Goal: Task Accomplishment & Management: Manage account settings

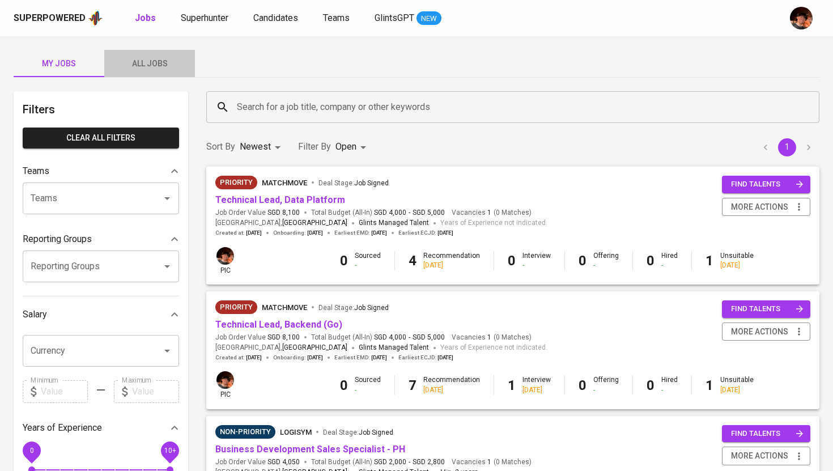
click at [142, 73] on button "All Jobs" at bounding box center [149, 63] width 91 height 27
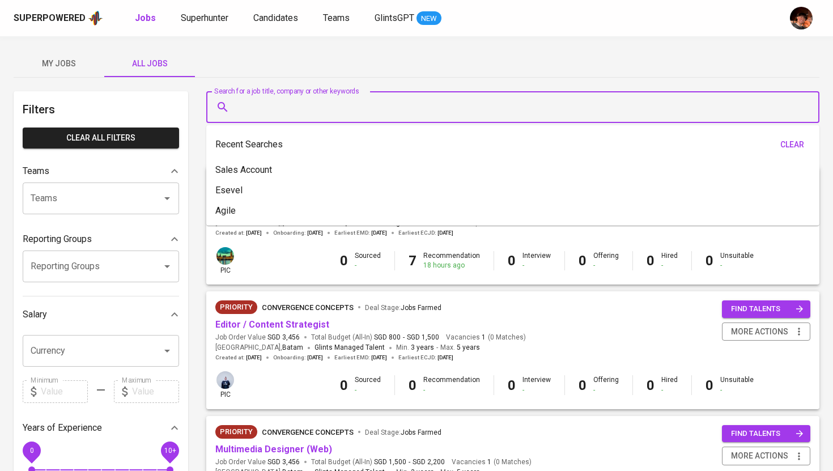
click at [280, 110] on input "Search for a job title, company or other keywords" at bounding box center [515, 107] width 563 height 22
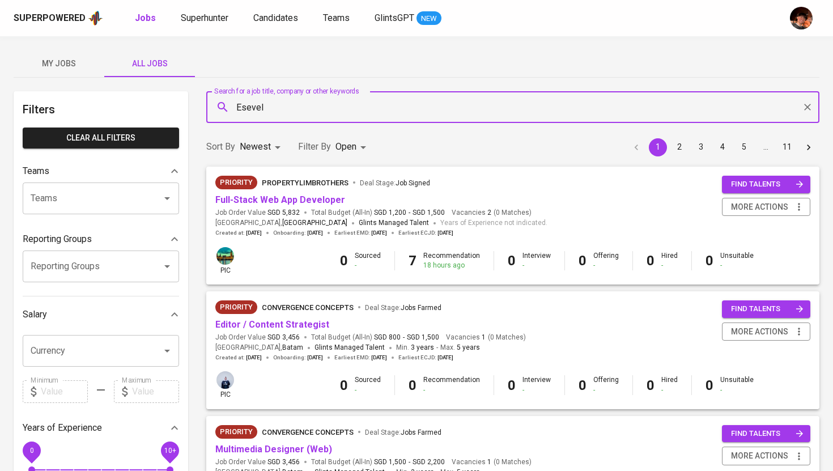
type input "Esevel"
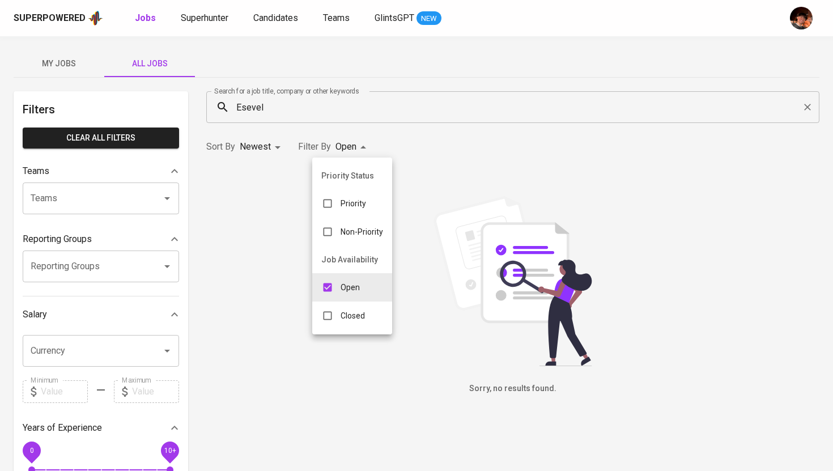
click at [365, 146] on body "Superpowered Jobs Superhunter Candidates Teams GlintsGPT NEW My Jobs All Jobs F…" at bounding box center [416, 387] width 833 height 774
click at [350, 311] on p "Closed" at bounding box center [353, 315] width 24 height 11
type input "OPEN,CLOSE"
checkbox input "true"
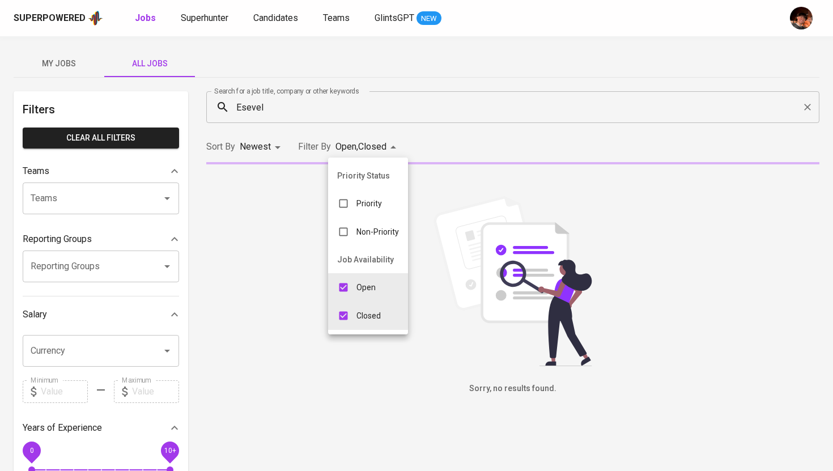
type input "OPEN"
checkbox input "false"
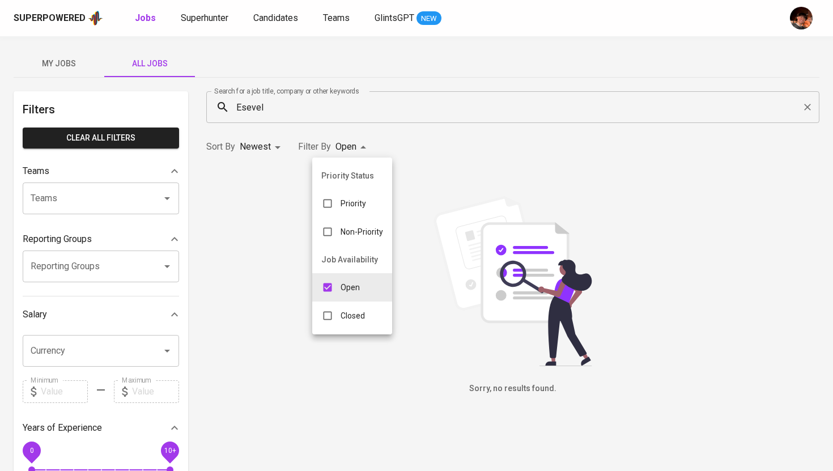
click at [348, 333] on ul "Priority Status Priority Non-Priority Job Availability Open Closed" at bounding box center [352, 246] width 80 height 177
click at [350, 322] on div "Closed" at bounding box center [343, 316] width 62 height 22
type input "OPEN,CLOSE"
checkbox input "true"
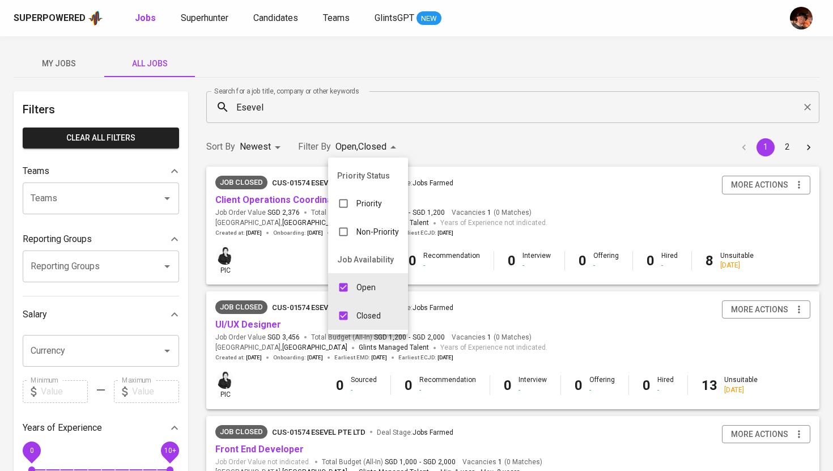
click at [400, 110] on div at bounding box center [416, 235] width 833 height 471
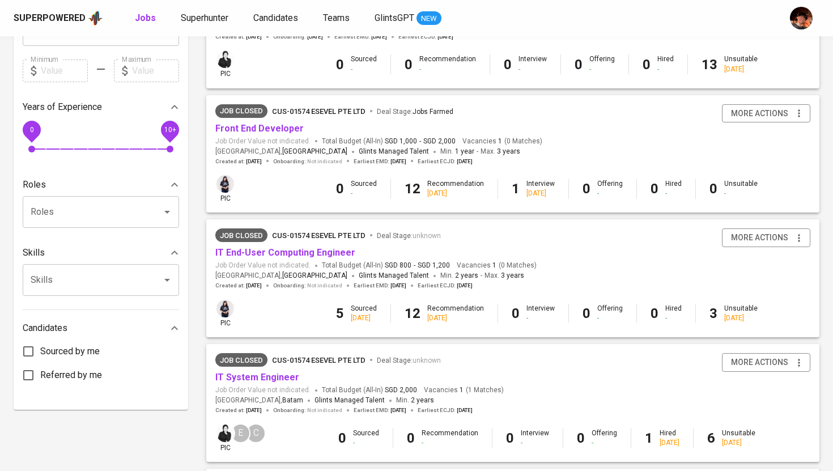
scroll to position [324, 0]
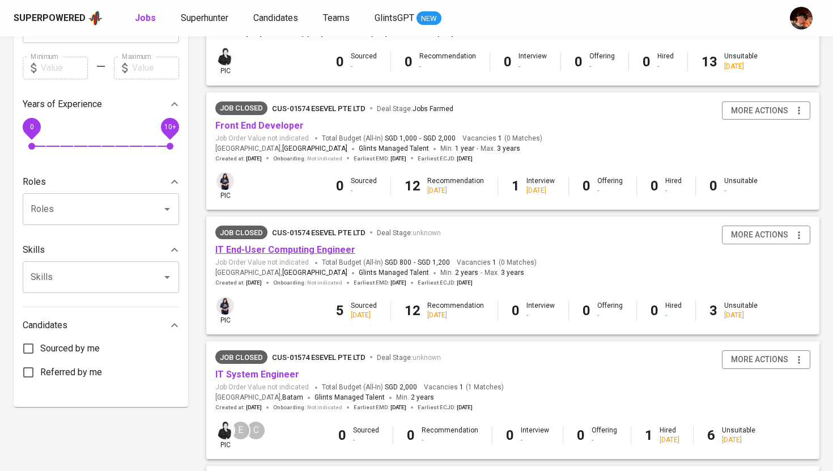
click at [333, 249] on link "IT End-User Computing Engineer" at bounding box center [285, 249] width 140 height 11
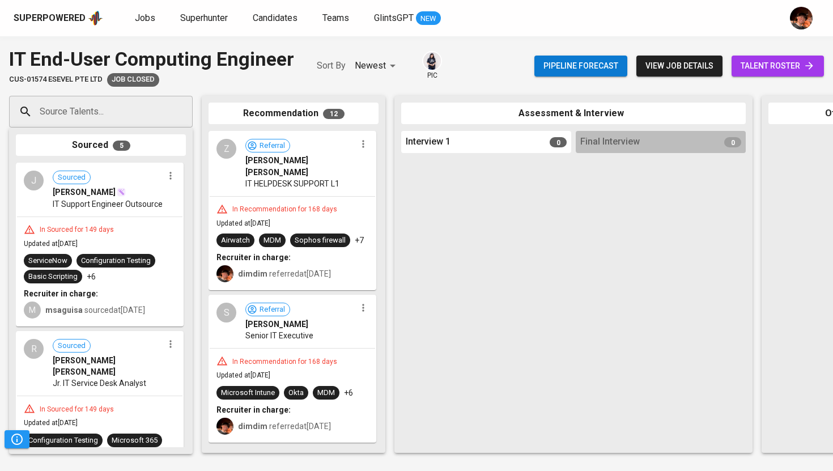
click at [771, 74] on link "talent roster" at bounding box center [778, 66] width 92 height 21
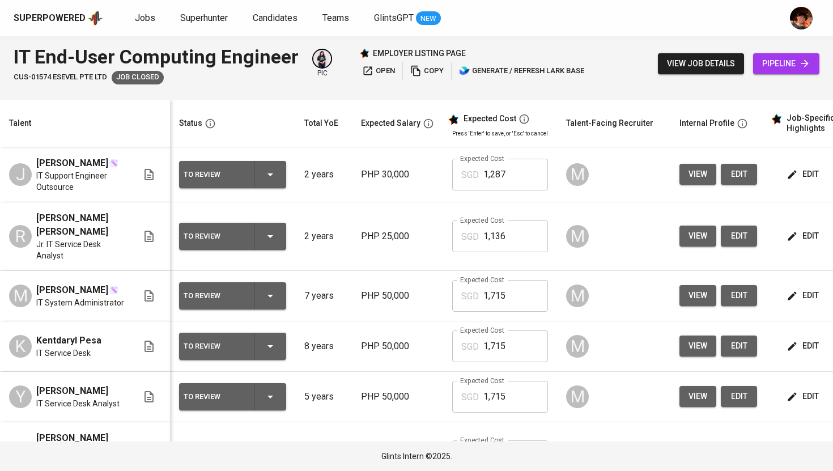
click at [789, 179] on icon "button" at bounding box center [792, 174] width 9 height 9
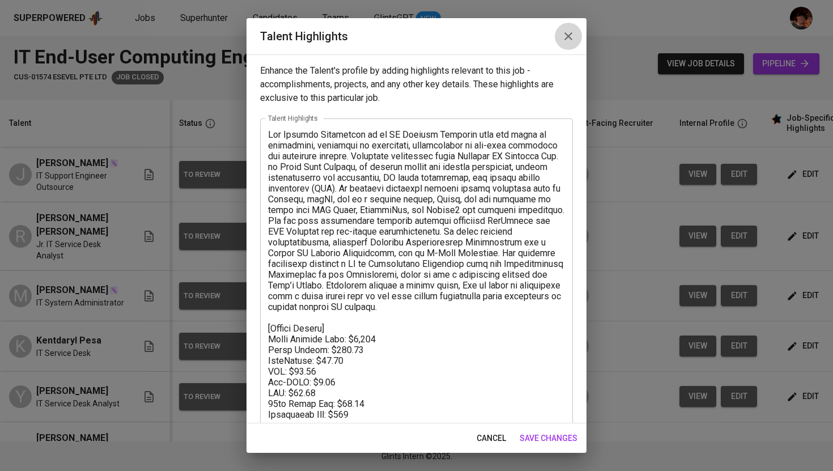
click at [567, 32] on icon "button" at bounding box center [569, 36] width 14 height 14
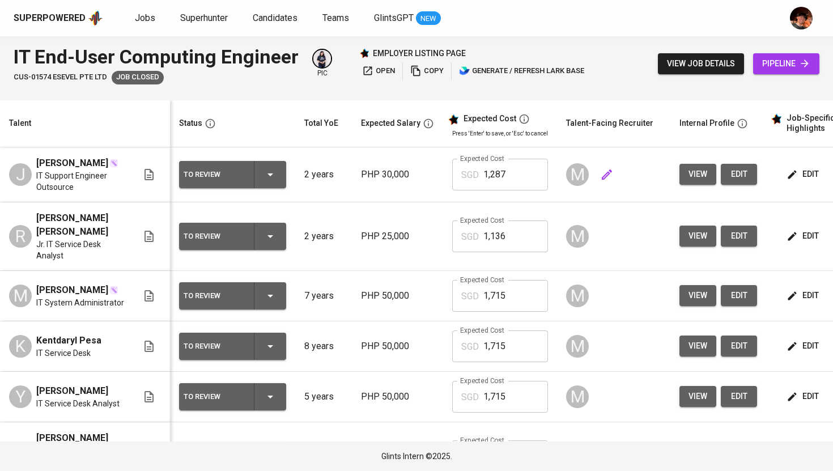
scroll to position [0, 145]
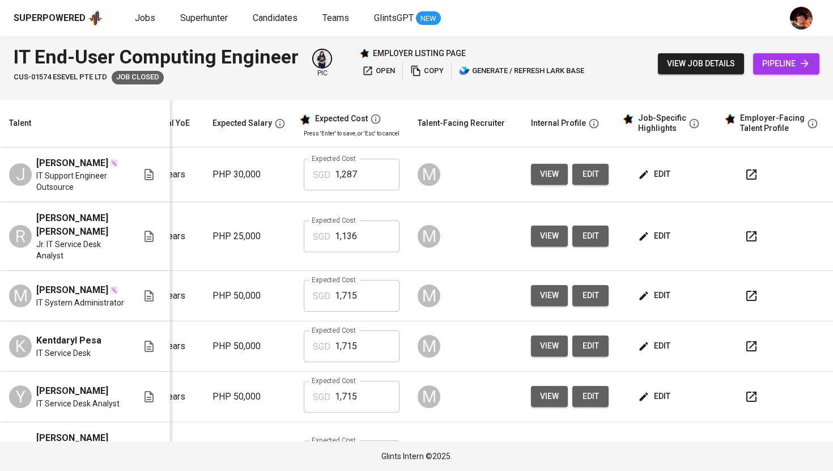
click at [746, 177] on icon "button" at bounding box center [751, 174] width 10 height 10
click at [531, 185] on button "view" at bounding box center [549, 174] width 37 height 21
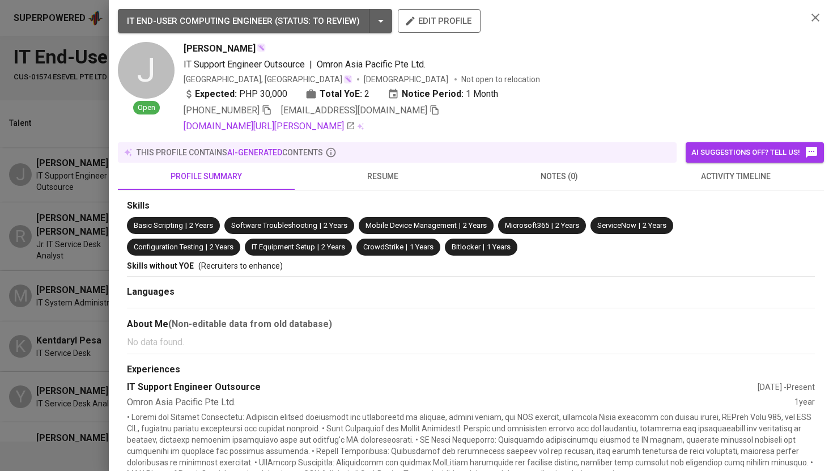
click at [430, 110] on icon "button" at bounding box center [435, 110] width 10 height 10
click at [70, 126] on div at bounding box center [416, 235] width 833 height 471
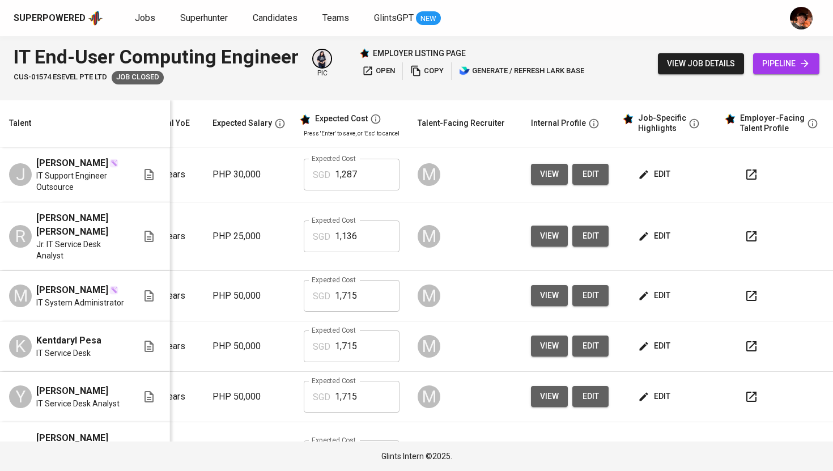
click at [652, 243] on span "edit" at bounding box center [655, 236] width 30 height 14
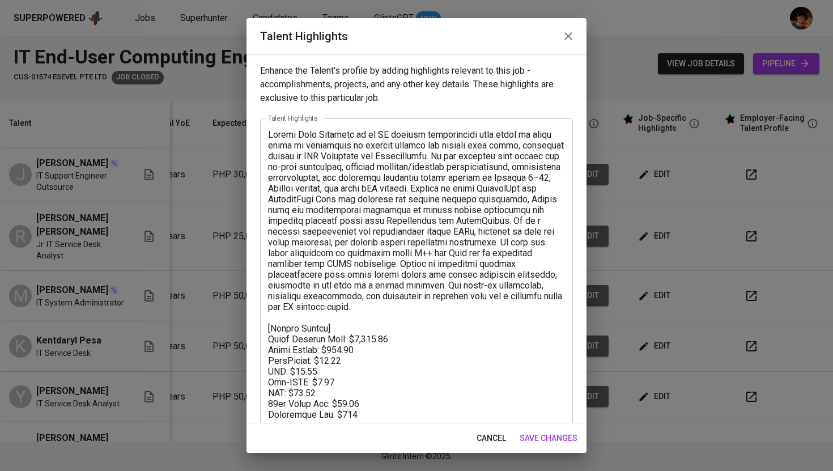
click at [570, 40] on icon "button" at bounding box center [569, 36] width 14 height 14
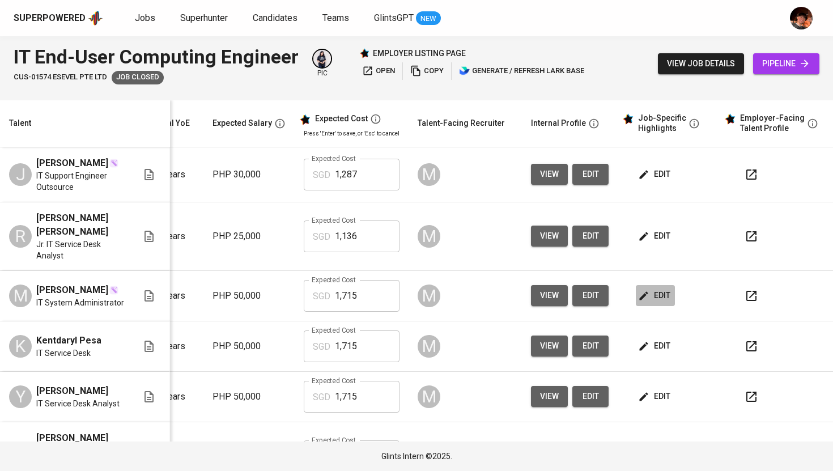
click at [638, 302] on icon "button" at bounding box center [643, 295] width 11 height 11
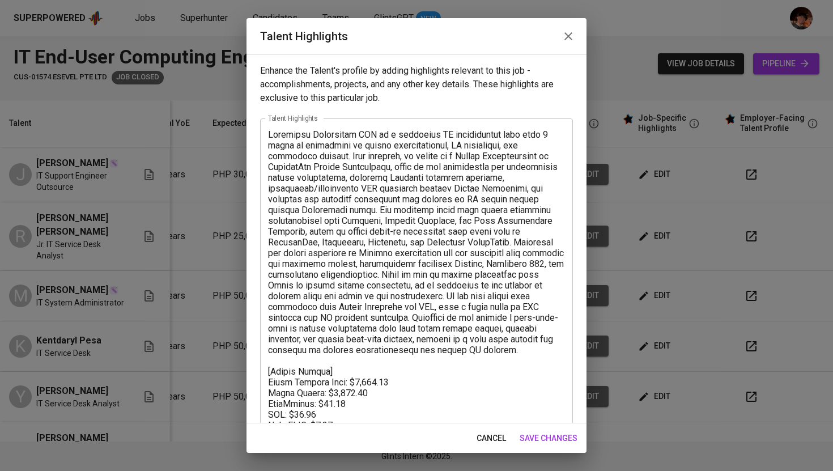
click at [567, 39] on icon "button" at bounding box center [569, 36] width 14 height 14
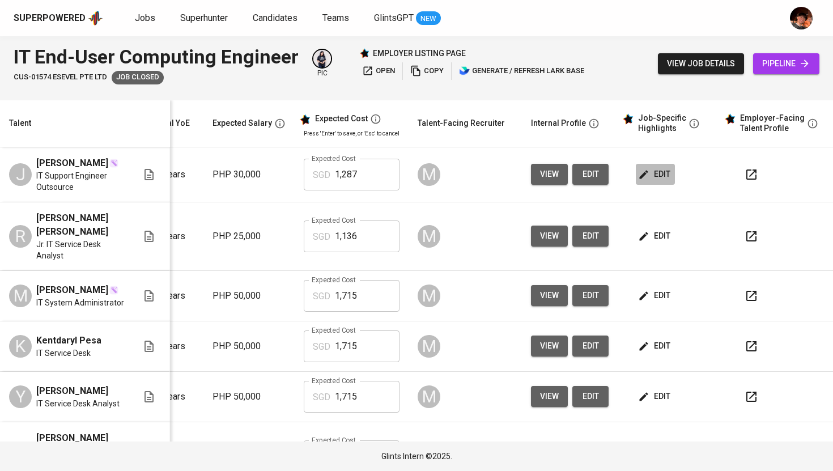
click at [644, 181] on span "edit" at bounding box center [655, 174] width 30 height 14
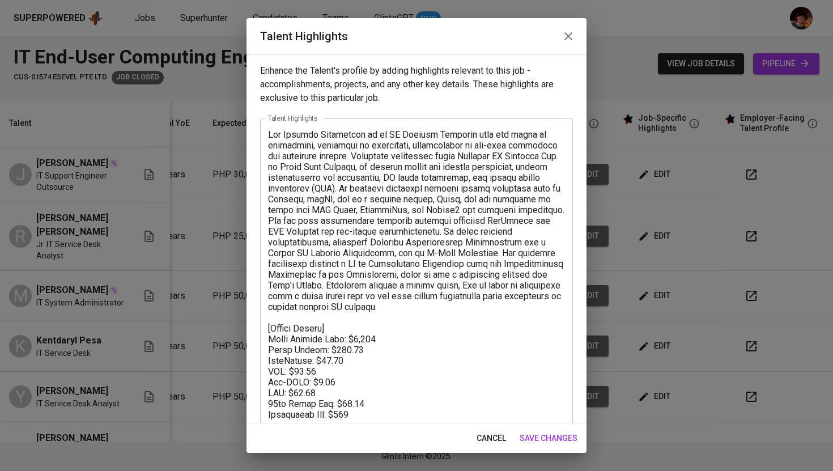
click at [570, 37] on icon "button" at bounding box center [568, 36] width 8 height 8
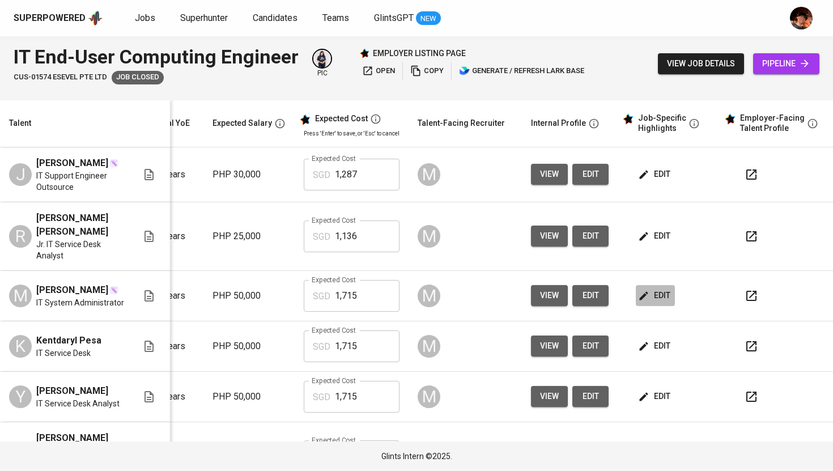
click at [653, 303] on span "edit" at bounding box center [655, 295] width 30 height 14
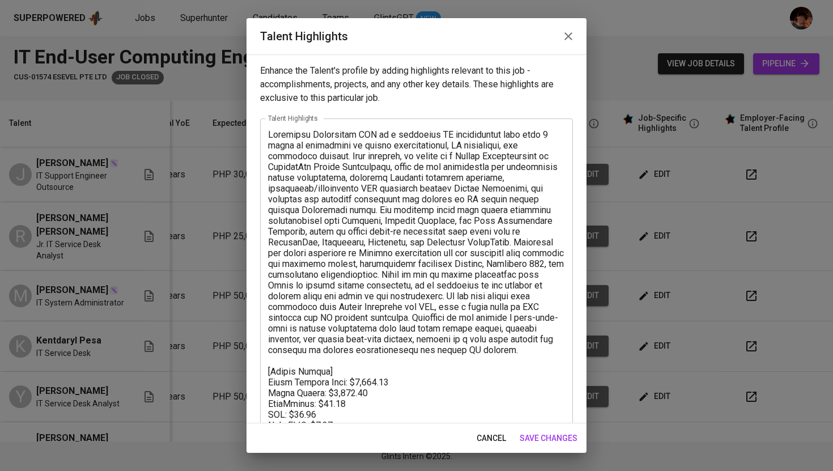
click at [566, 35] on icon "button" at bounding box center [569, 36] width 14 height 14
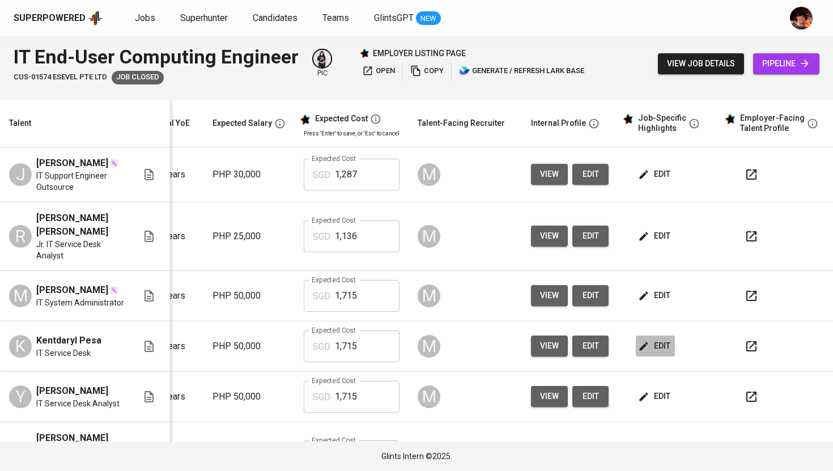
click at [646, 353] on span "edit" at bounding box center [655, 346] width 30 height 14
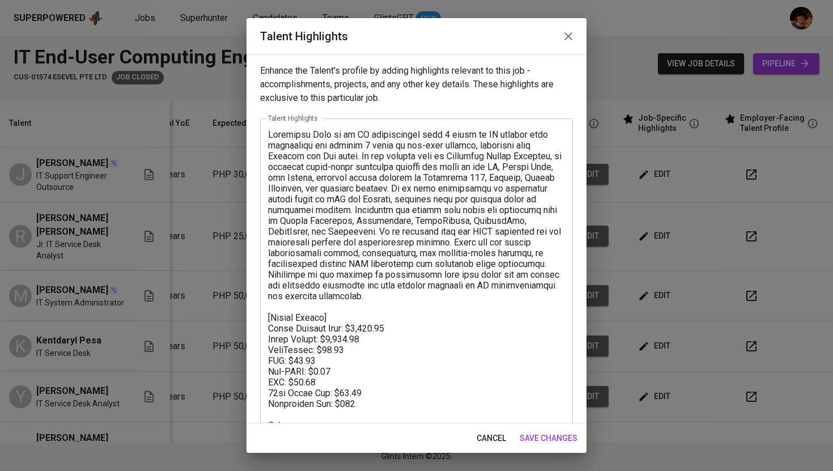
click at [567, 37] on icon "button" at bounding box center [568, 36] width 8 height 8
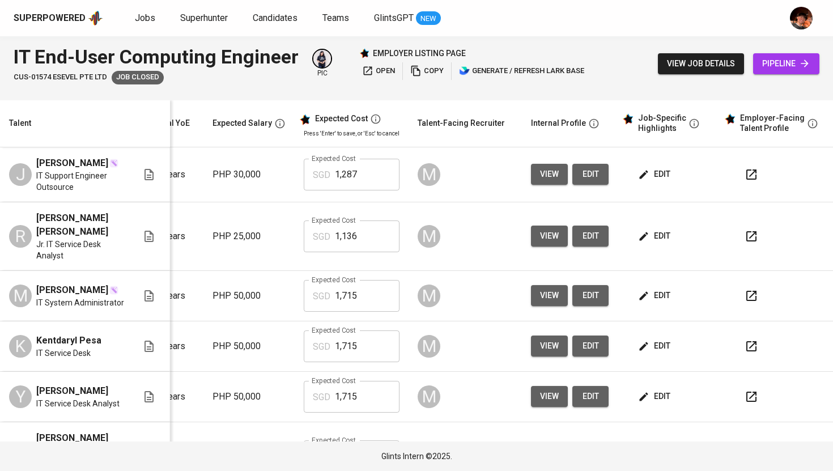
click at [648, 404] on span "edit" at bounding box center [655, 396] width 30 height 14
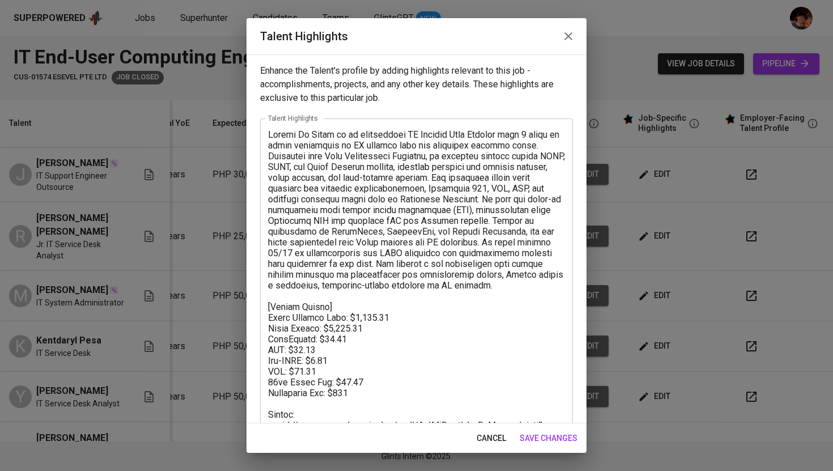
click at [570, 35] on icon "button" at bounding box center [568, 36] width 8 height 8
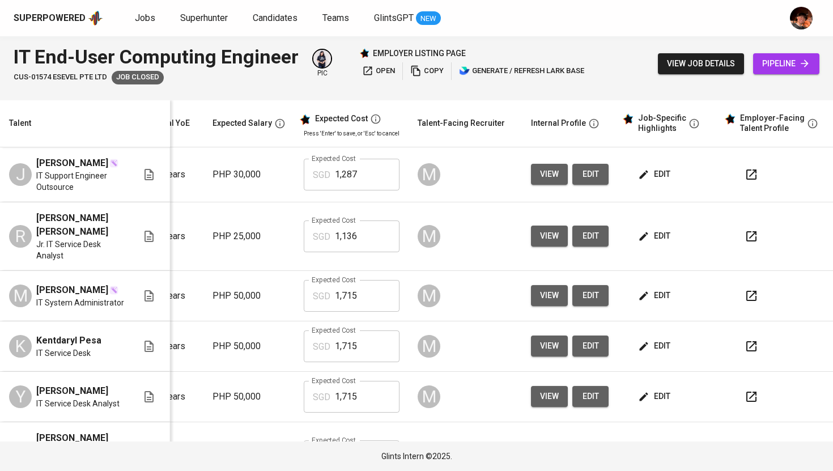
click at [540, 404] on span "view" at bounding box center [549, 396] width 19 height 14
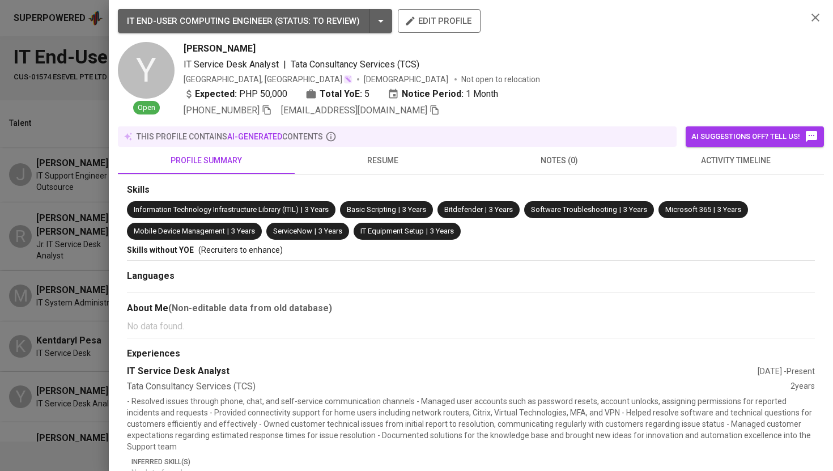
click at [431, 109] on icon "button" at bounding box center [435, 110] width 8 height 10
click at [80, 91] on div at bounding box center [416, 235] width 833 height 471
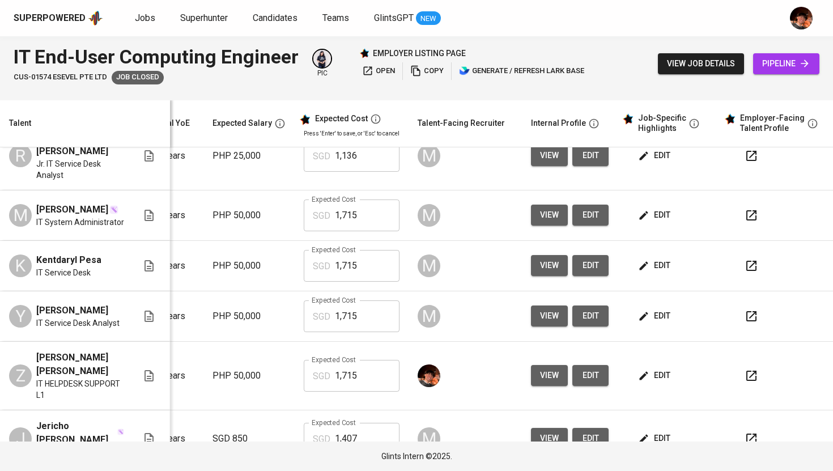
scroll to position [73, 154]
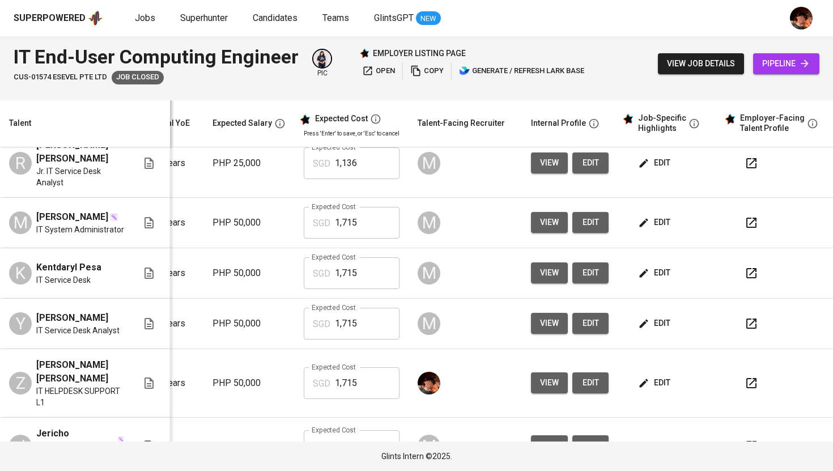
click at [649, 283] on button "edit" at bounding box center [655, 272] width 39 height 21
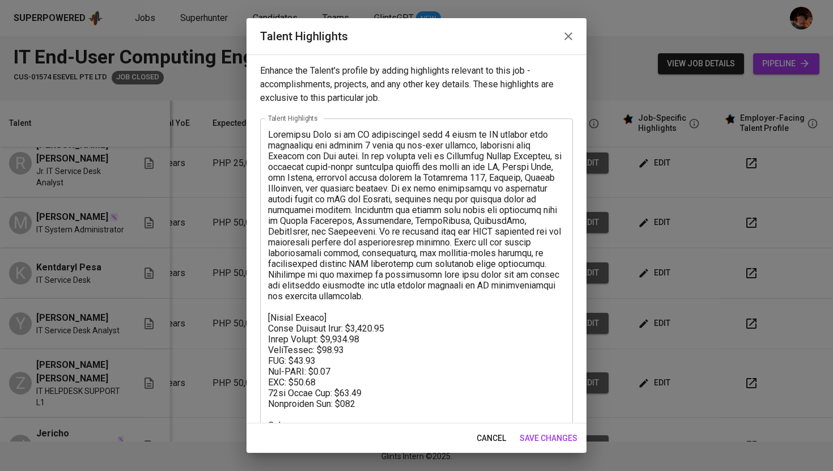
click at [574, 33] on icon "button" at bounding box center [569, 36] width 14 height 14
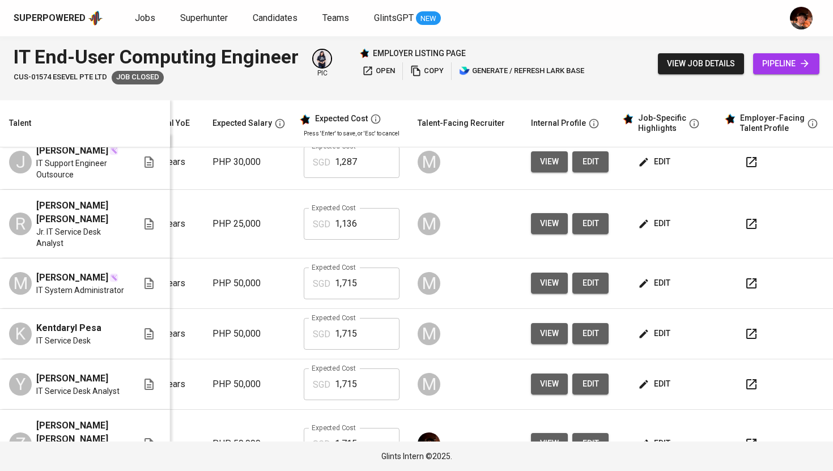
scroll to position [0, 154]
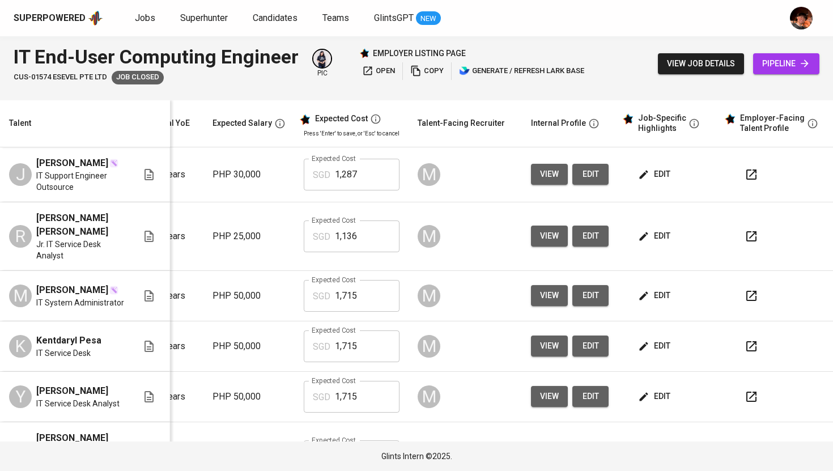
click at [649, 243] on span "edit" at bounding box center [655, 236] width 30 height 14
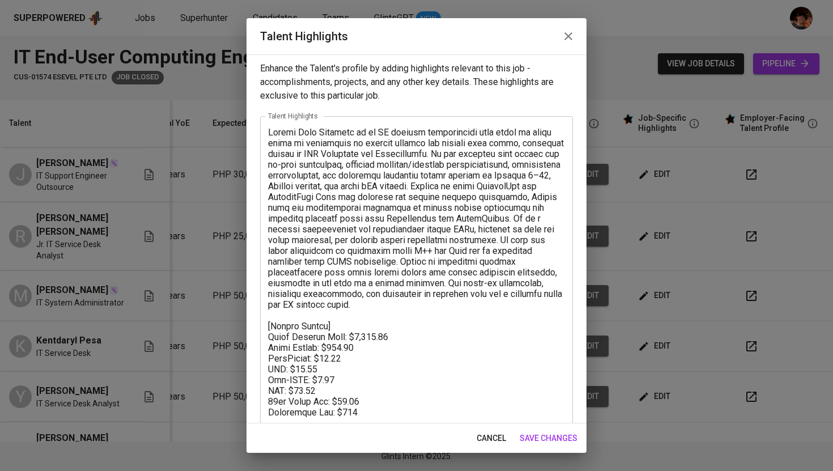
scroll to position [0, 0]
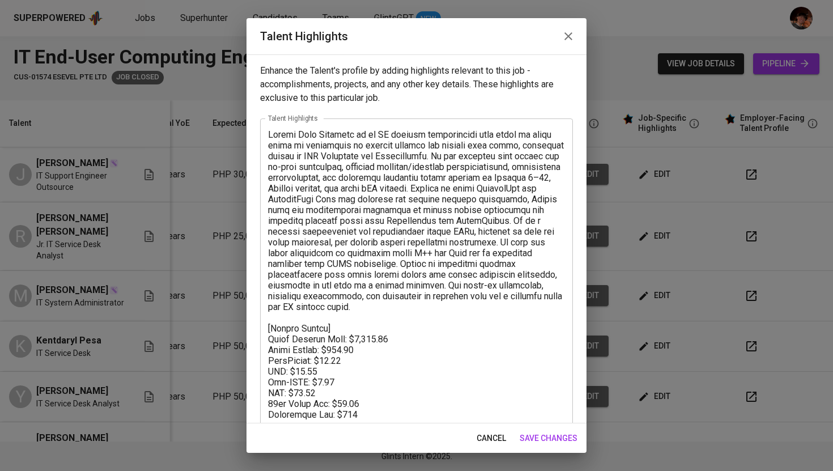
click at [561, 38] on button "button" at bounding box center [568, 36] width 27 height 27
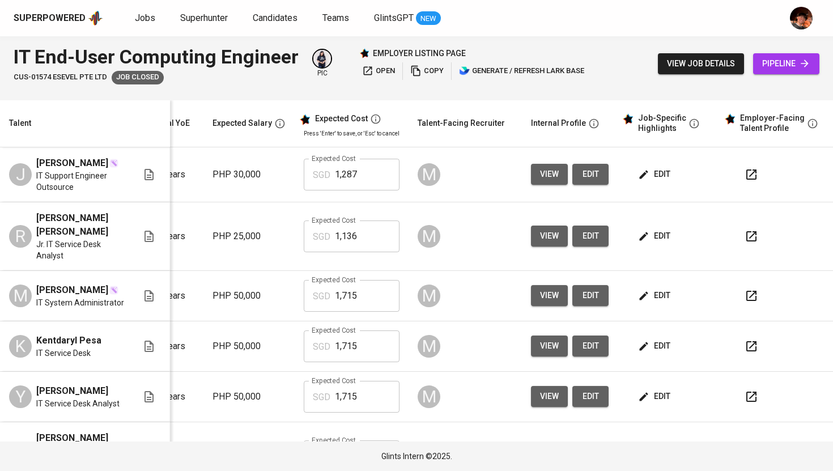
click at [642, 243] on span "edit" at bounding box center [655, 236] width 30 height 14
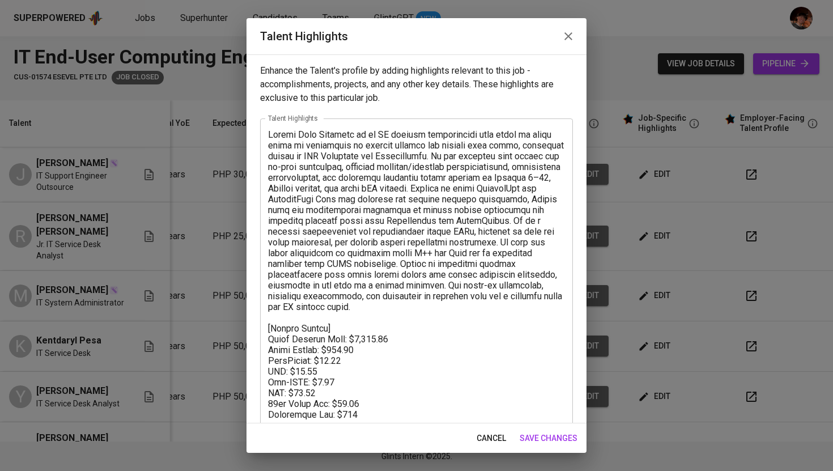
scroll to position [60, 0]
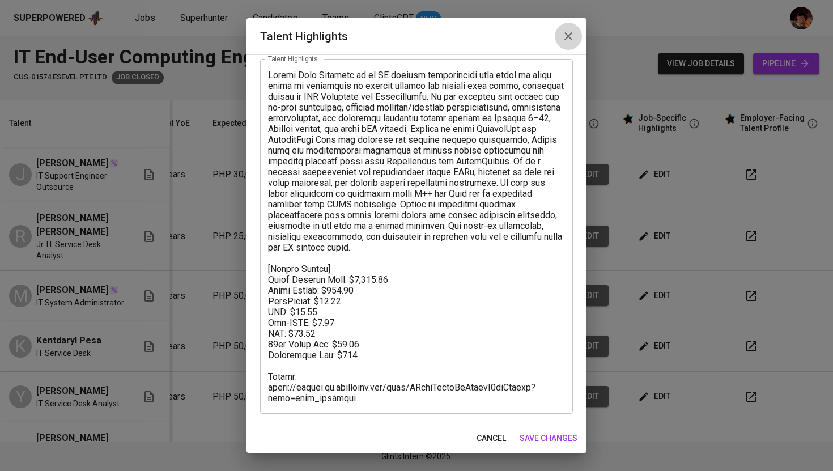
click at [566, 39] on icon "button" at bounding box center [569, 36] width 14 height 14
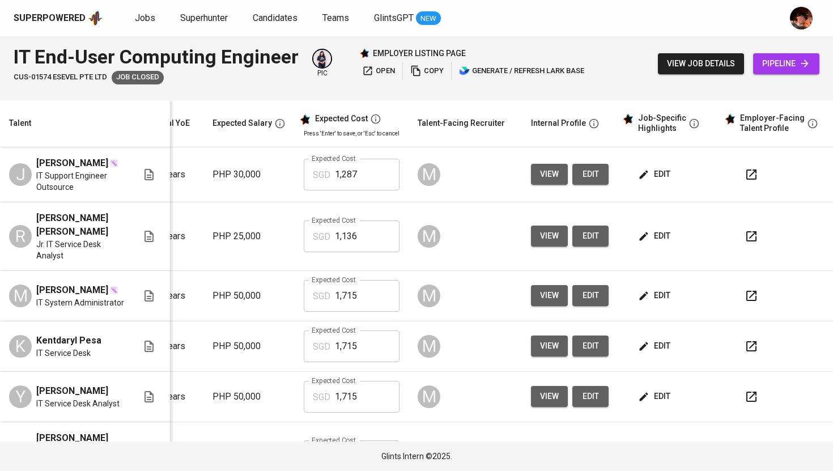
click at [542, 243] on span "view" at bounding box center [549, 236] width 19 height 14
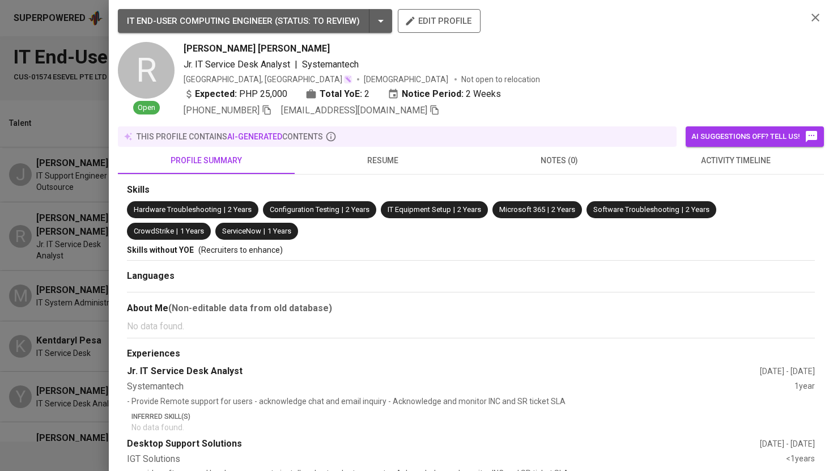
click at [430, 107] on icon "button" at bounding box center [435, 110] width 10 height 10
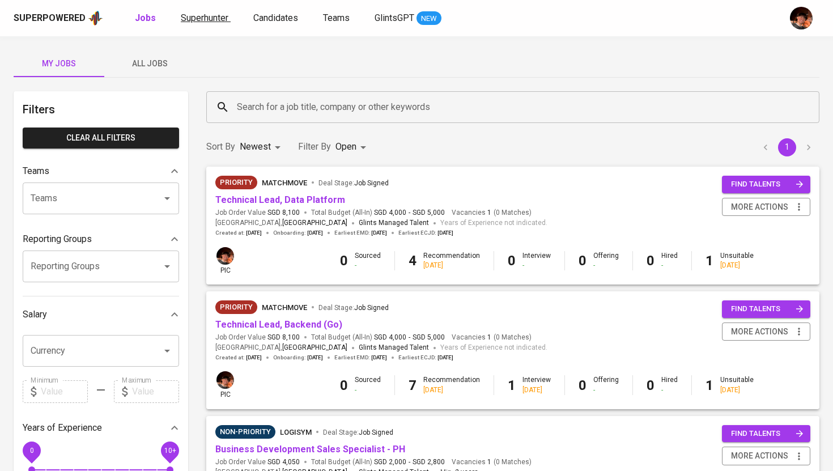
click at [216, 25] on link "Superhunter" at bounding box center [206, 18] width 50 height 14
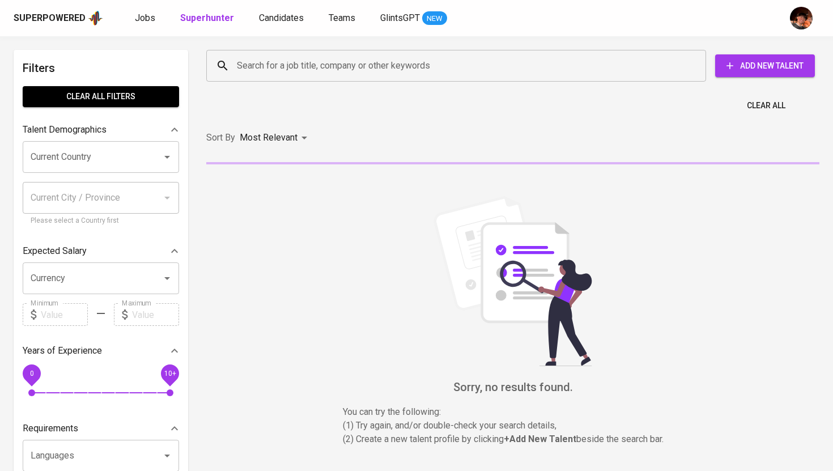
click at [250, 61] on input "Search for a job title, company or other keywords" at bounding box center [459, 66] width 450 height 22
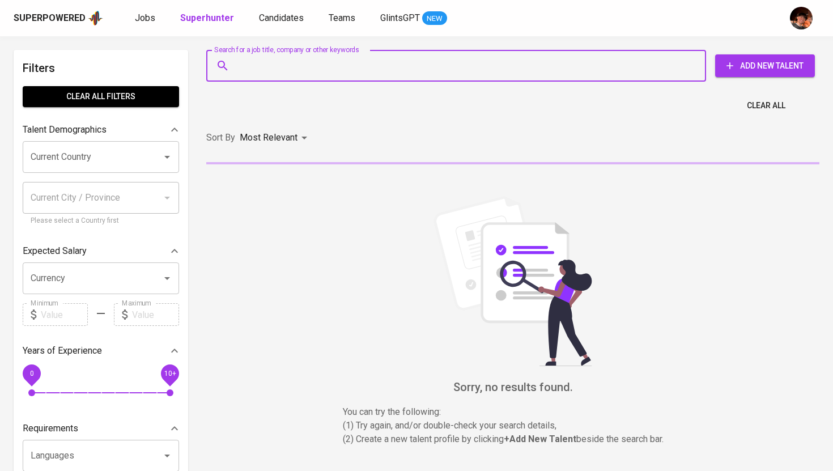
paste input "[EMAIL_ADDRESS][DOMAIN_NAME]"
type input "[EMAIL_ADDRESS][DOMAIN_NAME]"
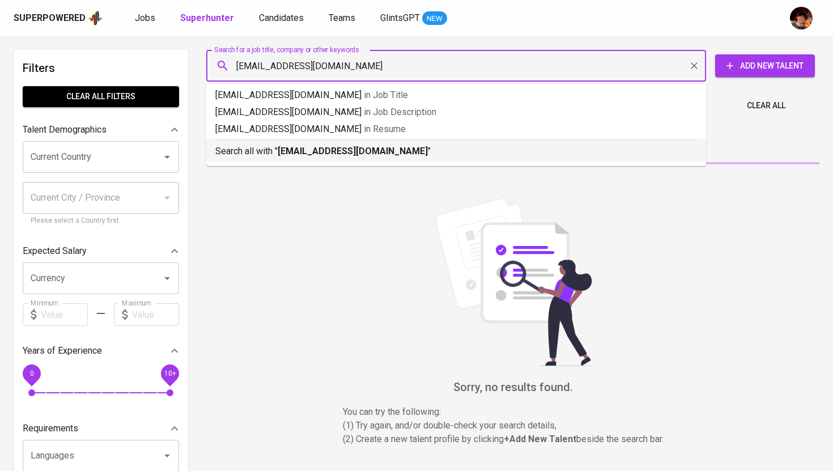
click at [262, 143] on div "Search all with " [EMAIL_ADDRESS][DOMAIN_NAME] "" at bounding box center [456, 148] width 482 height 19
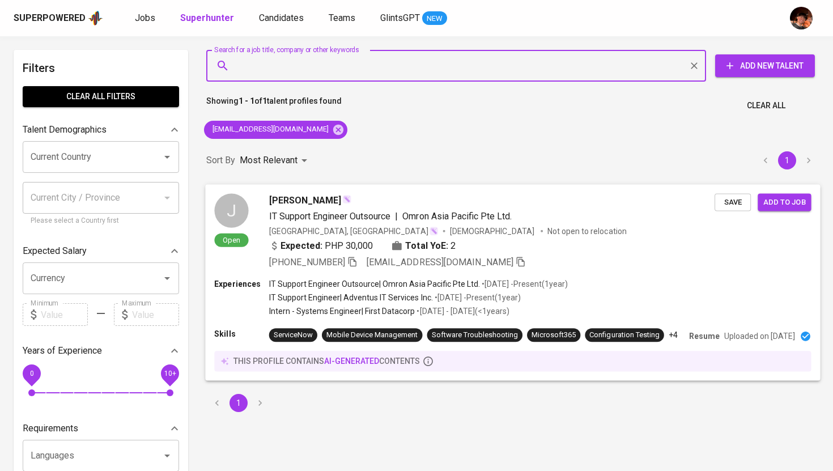
click at [736, 202] on span "Save" at bounding box center [732, 202] width 25 height 13
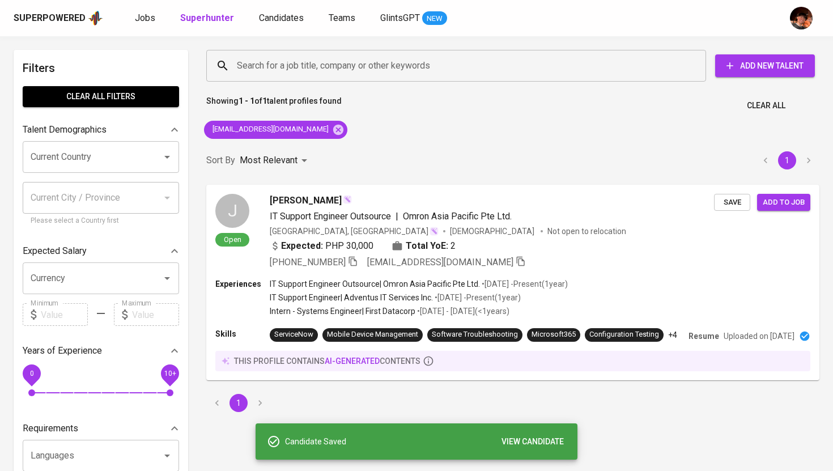
click at [513, 436] on span "VIEW CANDIDATE" at bounding box center [533, 442] width 62 height 14
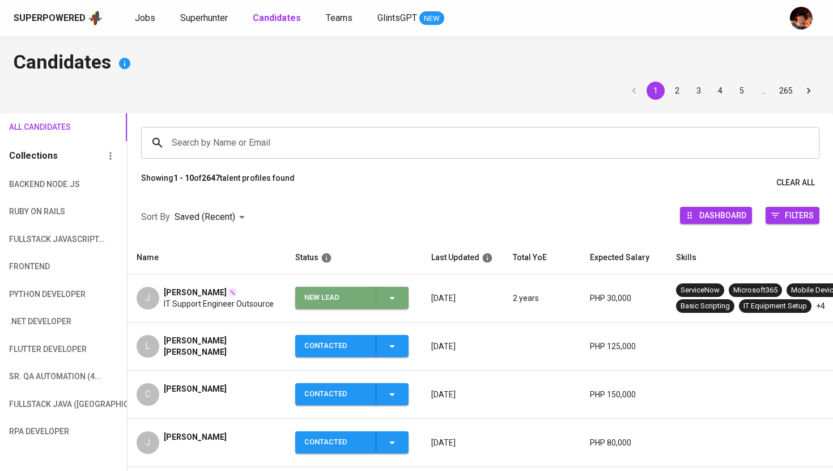
click at [397, 290] on div "New Lead" at bounding box center [351, 298] width 95 height 22
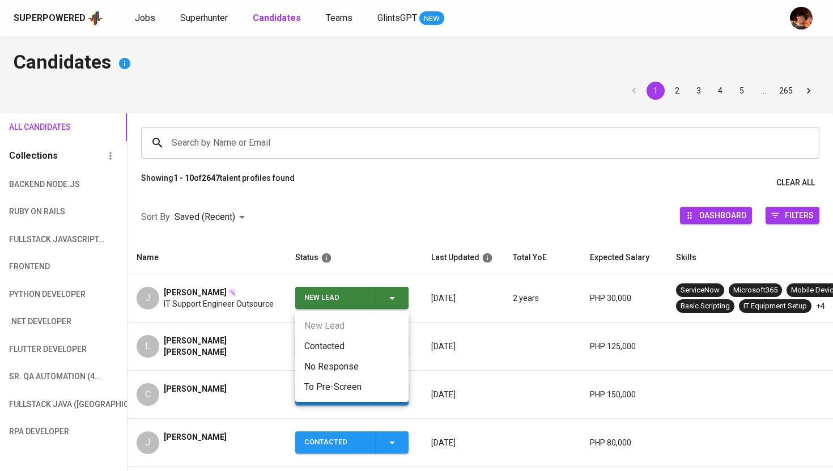
click at [350, 350] on li "Contacted" at bounding box center [351, 346] width 113 height 20
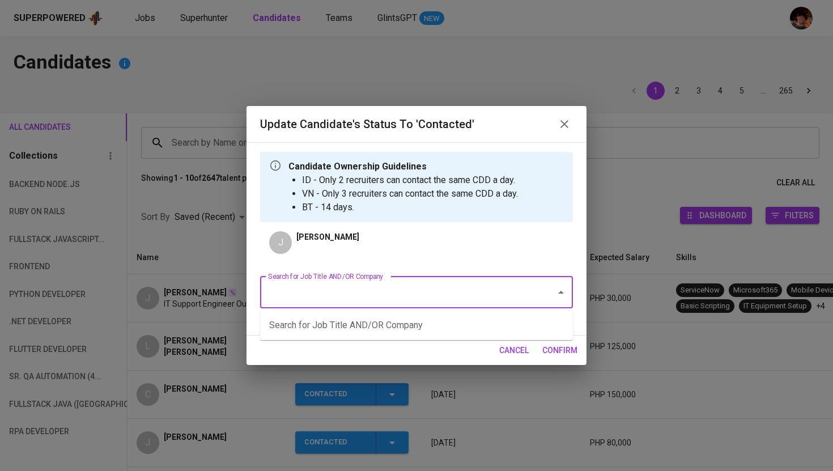
click at [413, 300] on input "Search for Job Title AND/OR Company" at bounding box center [400, 293] width 271 height 22
type input "E"
type input "D"
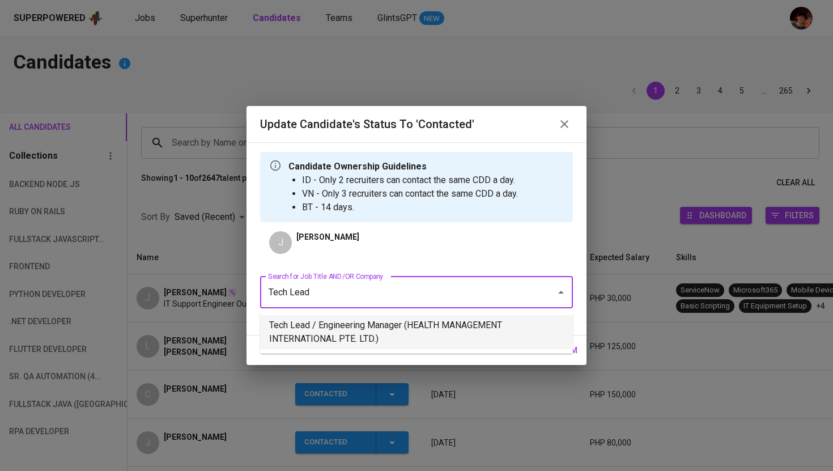
click at [405, 336] on li "Tech Lead / Engineering Manager (HEALTH MANAGEMENT INTERNATIONAL PTE. LTD.)" at bounding box center [416, 332] width 313 height 34
type input "Tech Lead"
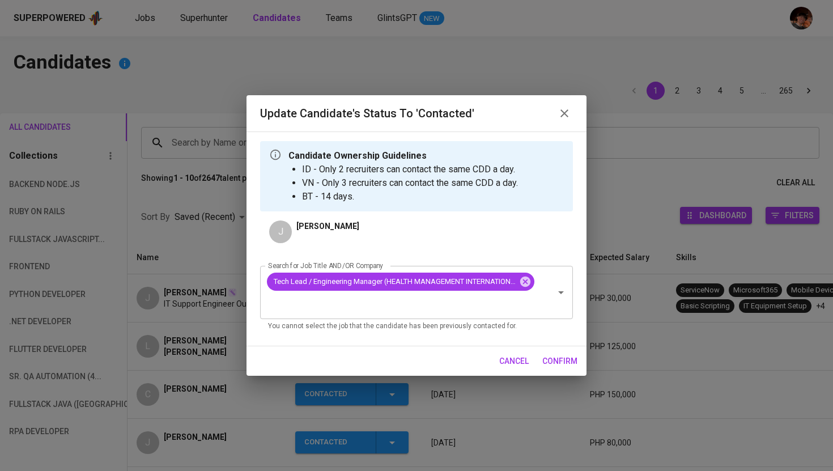
click at [558, 367] on span "confirm" at bounding box center [559, 361] width 35 height 14
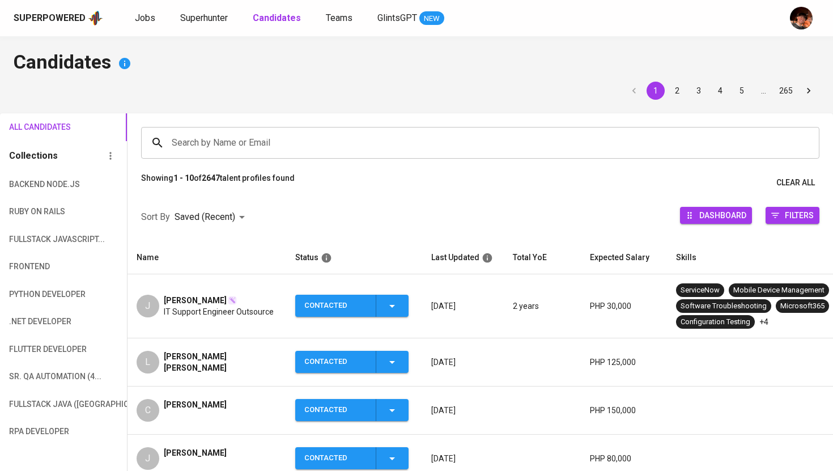
click at [195, 27] on div "Superpowered Jobs Superhunter Candidates Teams GlintsGPT NEW" at bounding box center [416, 18] width 833 height 36
click at [195, 12] on span "Superhunter" at bounding box center [204, 17] width 48 height 11
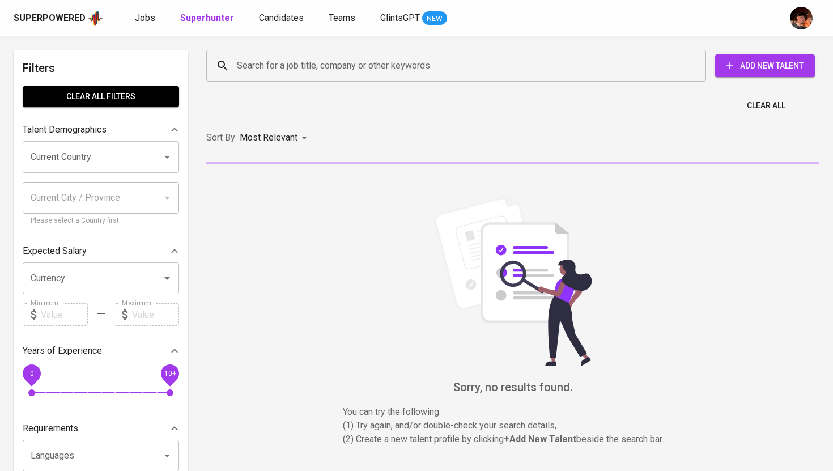
click at [285, 65] on input "Search for a job title, company or other keywords" at bounding box center [459, 66] width 450 height 22
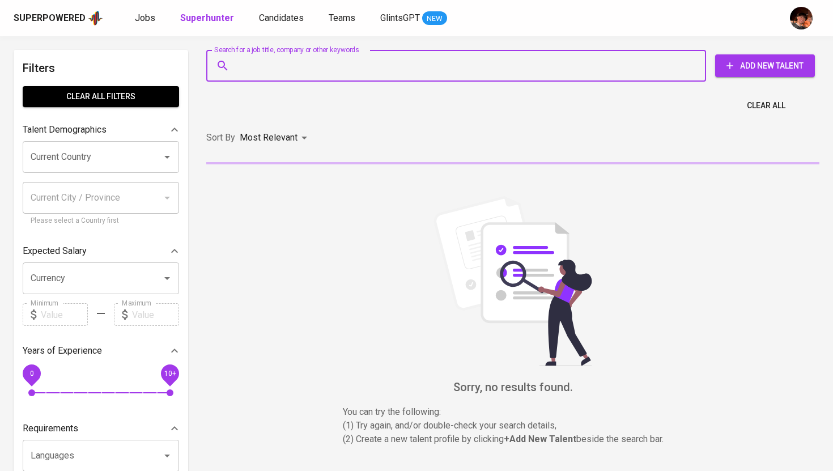
paste input "[EMAIL_ADDRESS][DOMAIN_NAME]"
type input "[EMAIL_ADDRESS][DOMAIN_NAME]"
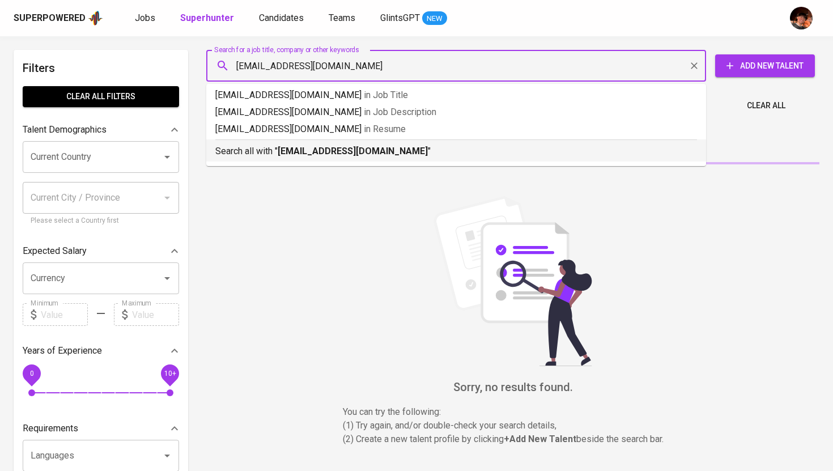
click at [331, 155] on b "[EMAIL_ADDRESS][DOMAIN_NAME]" at bounding box center [353, 151] width 150 height 11
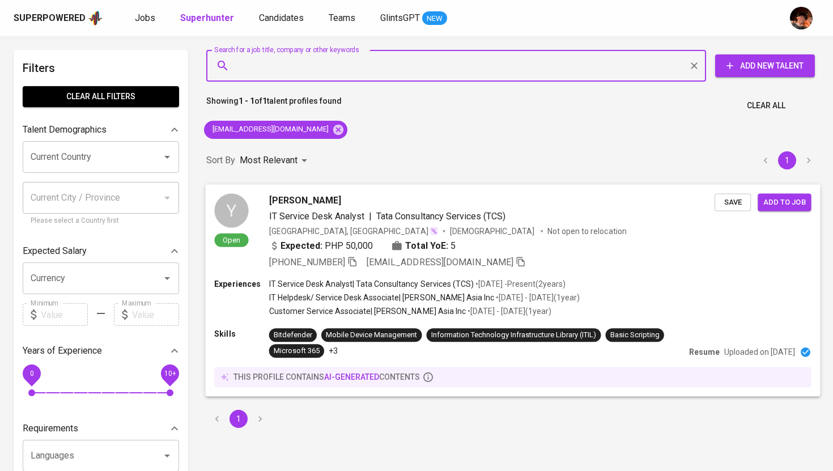
click at [315, 201] on span "[PERSON_NAME]" at bounding box center [305, 200] width 72 height 14
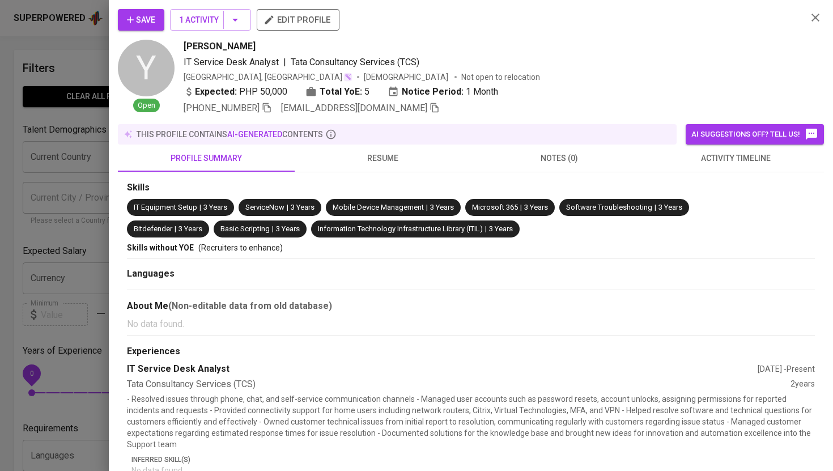
click at [711, 169] on button "activity timeline" at bounding box center [736, 158] width 177 height 27
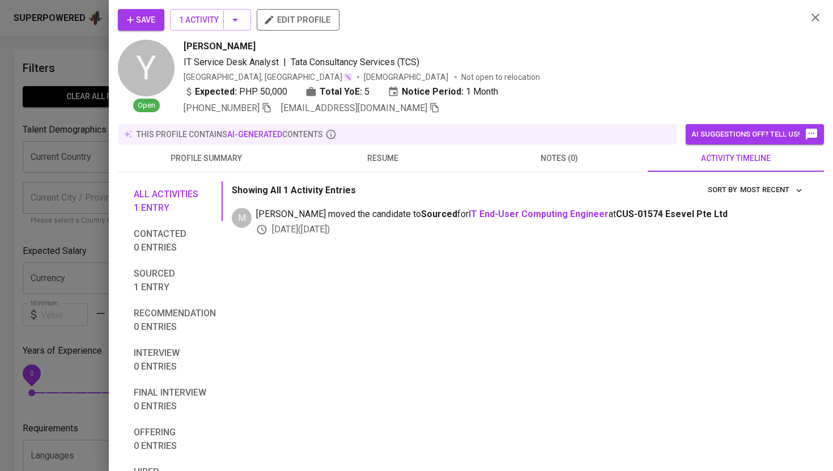
click at [86, 54] on div at bounding box center [416, 235] width 833 height 471
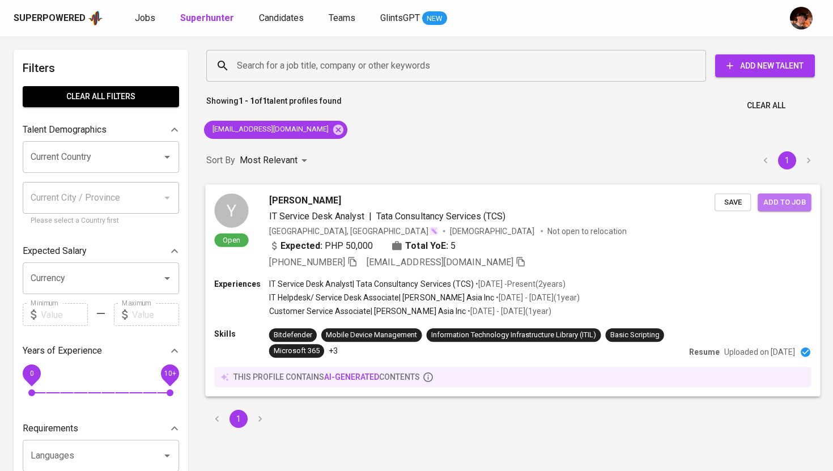
click at [780, 207] on span "Add to job" at bounding box center [784, 202] width 42 height 13
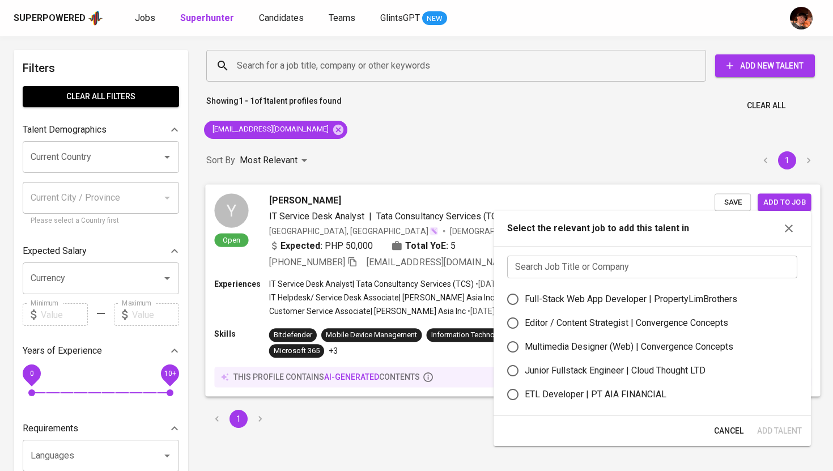
click at [681, 200] on div "[PERSON_NAME]" at bounding box center [491, 200] width 445 height 14
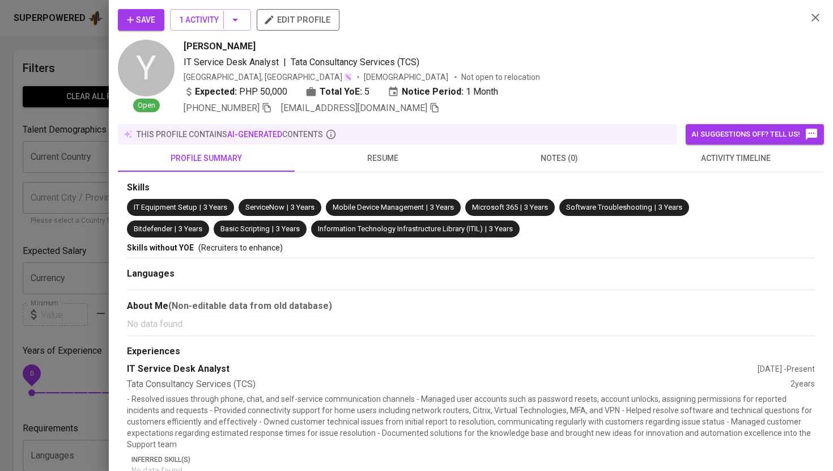
click at [67, 52] on div at bounding box center [416, 235] width 833 height 471
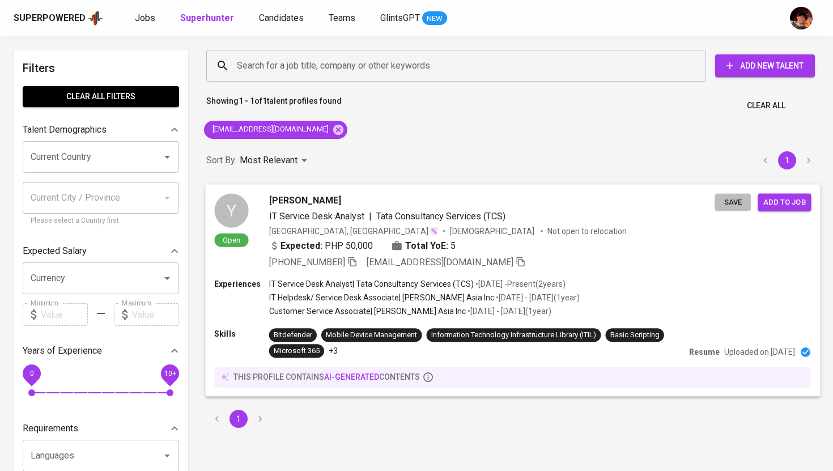
click at [737, 205] on span "Save" at bounding box center [732, 202] width 25 height 13
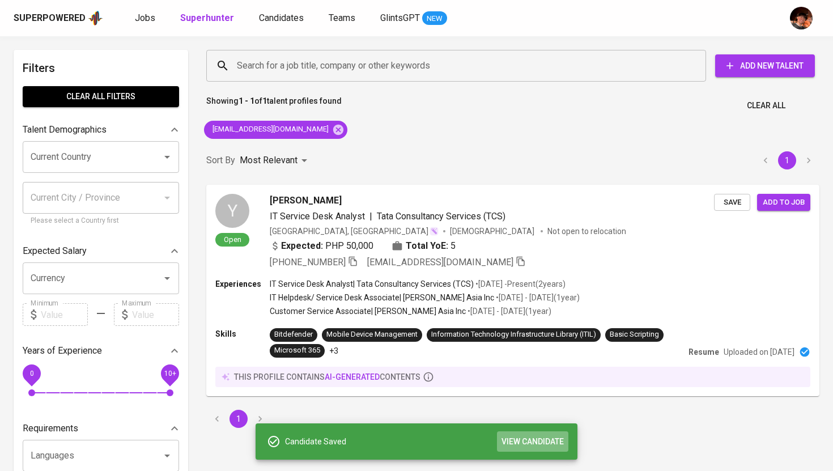
click at [520, 444] on span "VIEW CANDIDATE" at bounding box center [533, 442] width 62 height 14
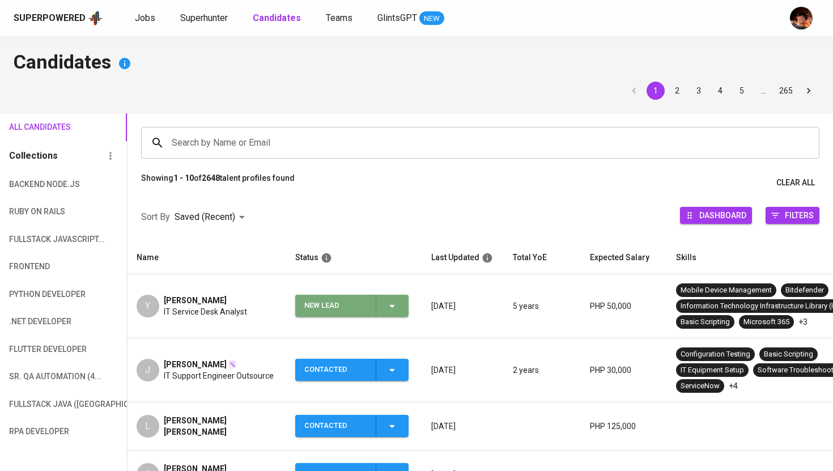
click at [395, 313] on div "New Lead" at bounding box center [351, 306] width 95 height 22
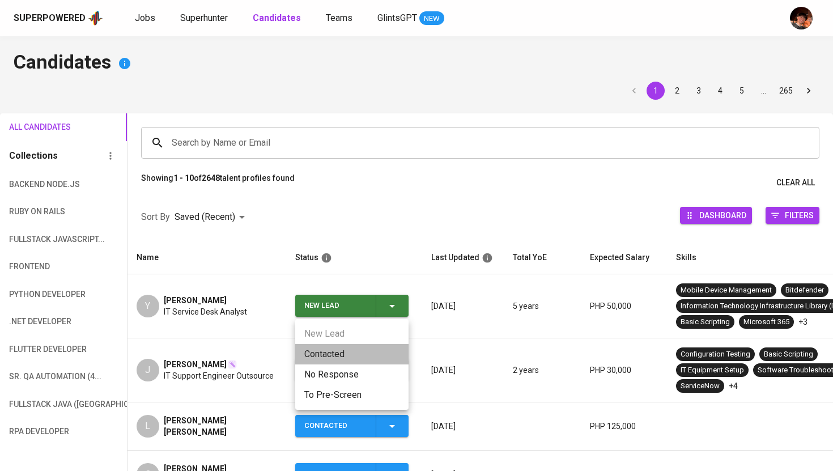
click at [370, 353] on li "Contacted" at bounding box center [351, 354] width 113 height 20
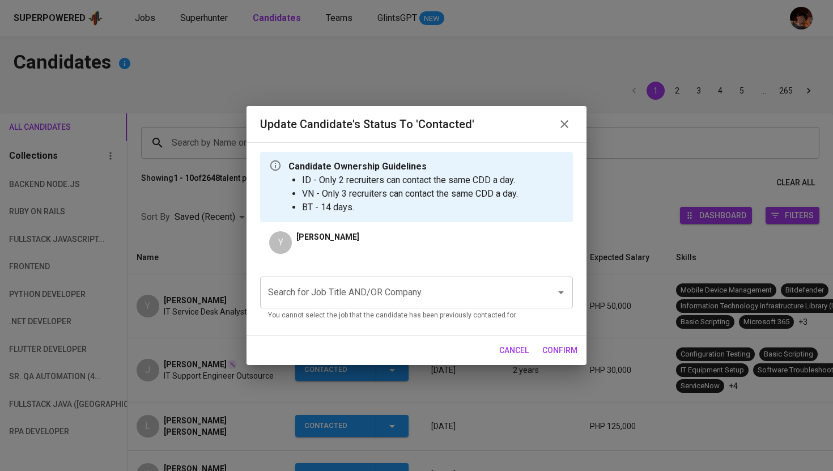
click at [421, 281] on div "Search for Job Title AND/OR Company" at bounding box center [416, 293] width 313 height 32
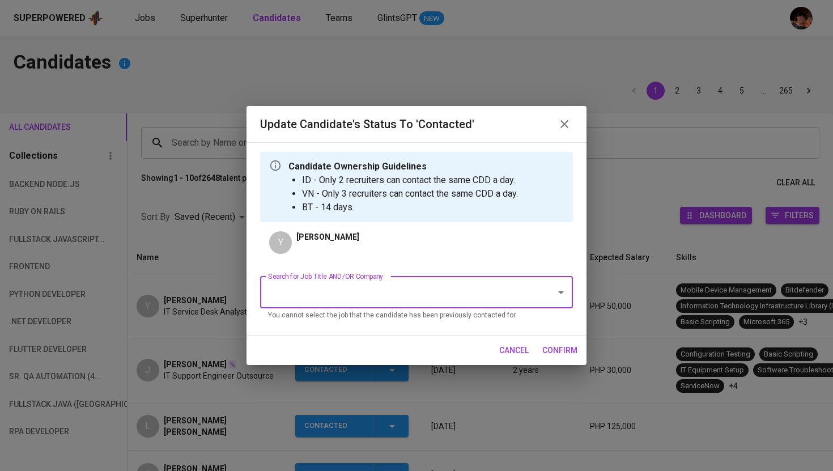
type input "D"
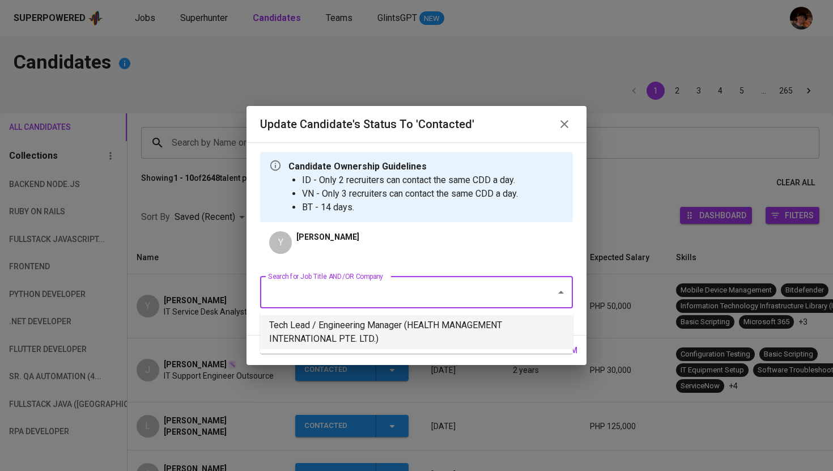
click at [387, 341] on li "Tech Lead / Engineering Manager (HEALTH MANAGEMENT INTERNATIONAL PTE. LTD.)" at bounding box center [416, 332] width 313 height 34
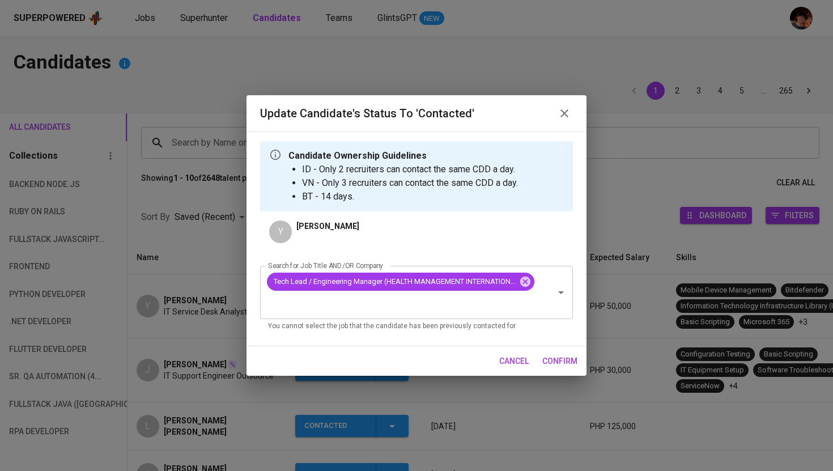
click at [549, 353] on button "confirm" at bounding box center [560, 361] width 44 height 21
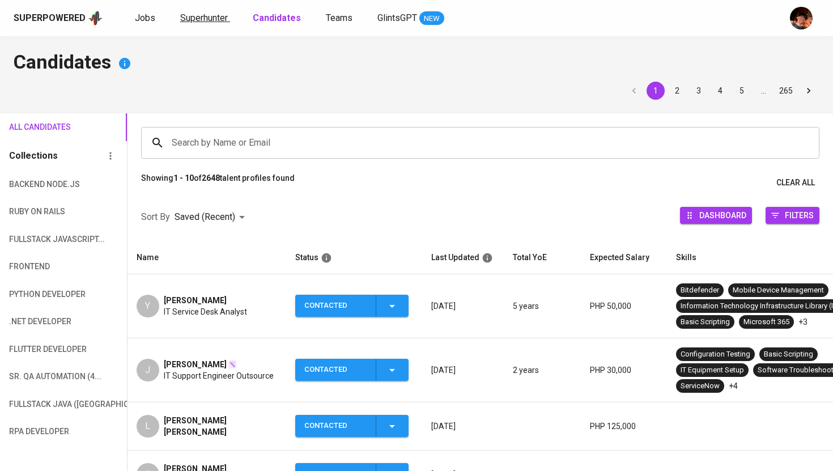
click at [217, 24] on link "Superhunter" at bounding box center [205, 18] width 50 height 14
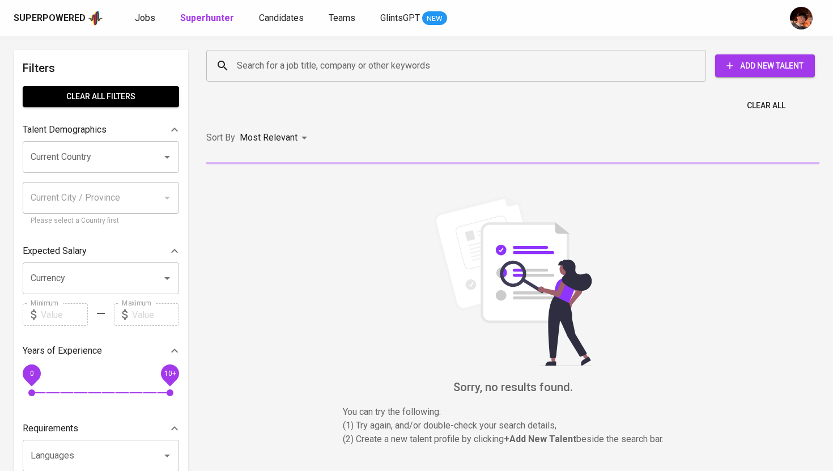
click at [270, 59] on input "Search for a job title, company or other keywords" at bounding box center [459, 66] width 450 height 22
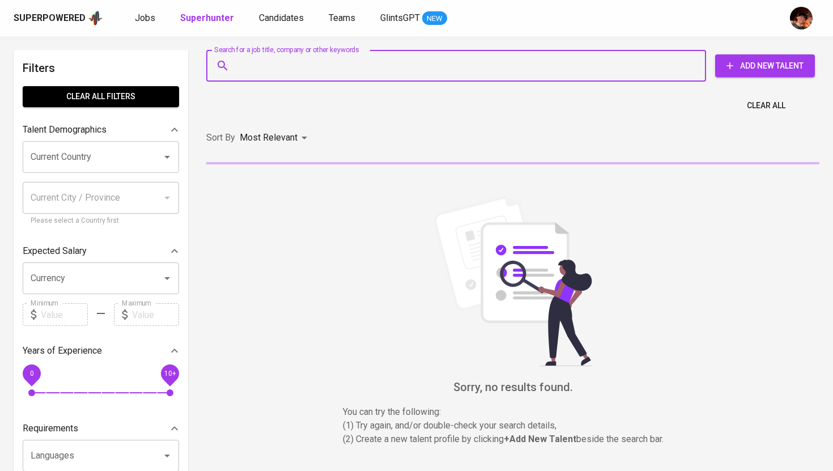
paste input "[EMAIL_ADDRESS][DOMAIN_NAME]"
type input "[EMAIL_ADDRESS][DOMAIN_NAME]"
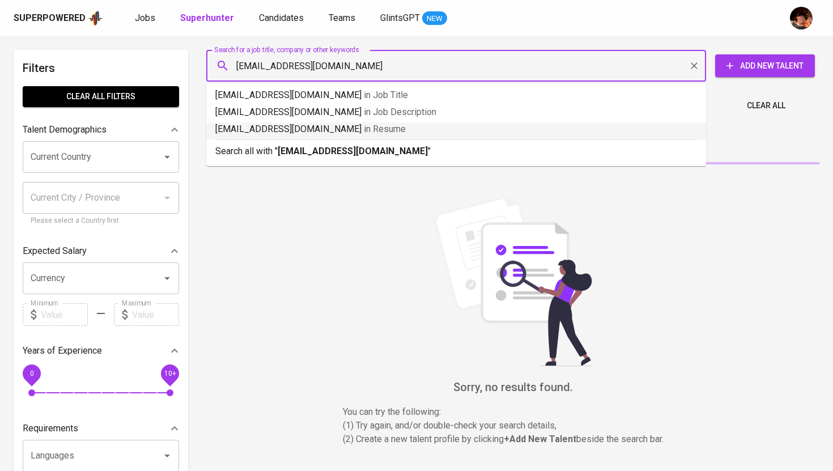
click at [281, 146] on b "[EMAIL_ADDRESS][DOMAIN_NAME]" at bounding box center [353, 151] width 150 height 11
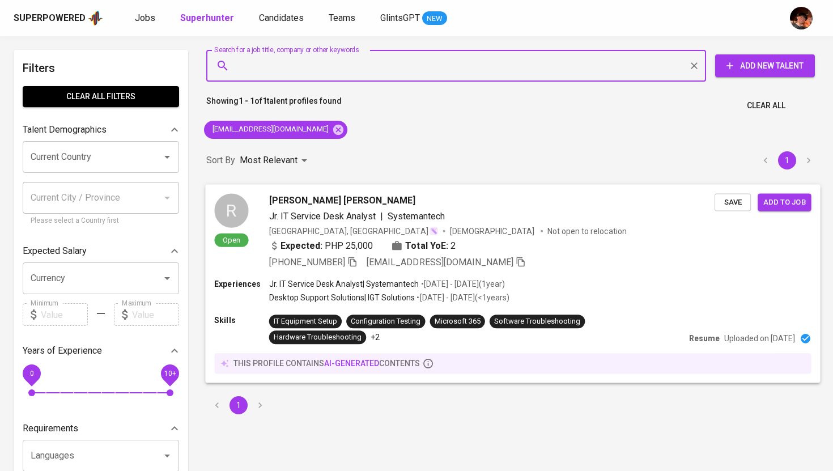
click at [735, 200] on span "Save" at bounding box center [732, 202] width 25 height 13
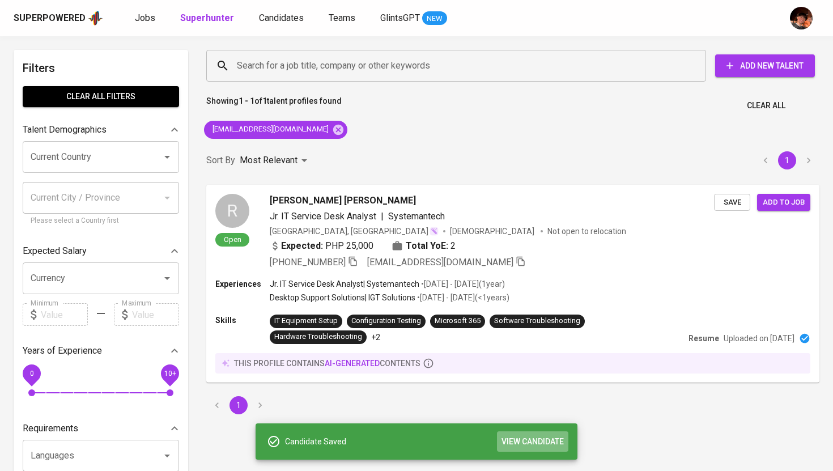
click at [509, 432] on button "VIEW CANDIDATE" at bounding box center [532, 441] width 71 height 21
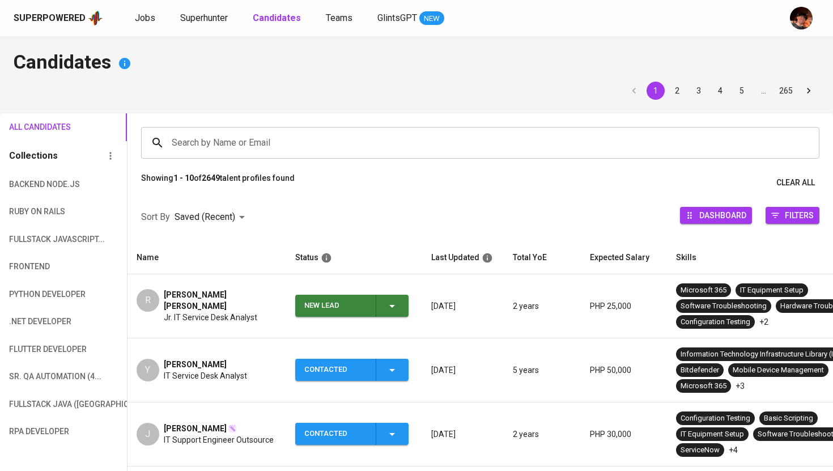
click at [387, 305] on icon "button" at bounding box center [392, 306] width 14 height 14
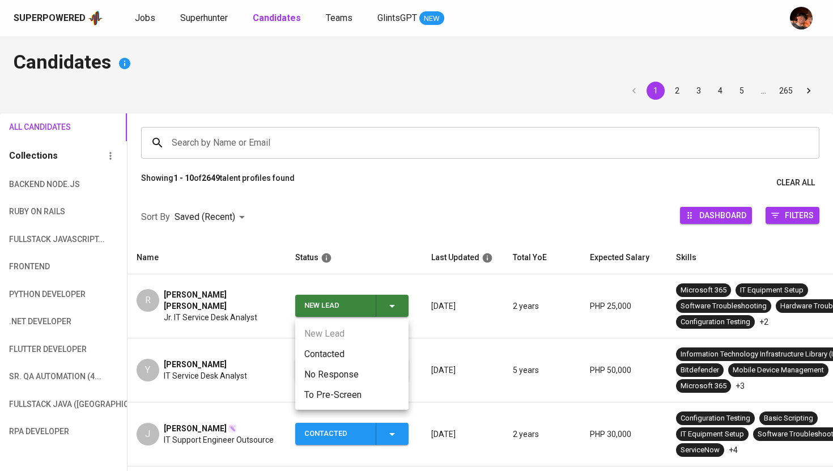
click at [340, 353] on li "Contacted" at bounding box center [351, 354] width 113 height 20
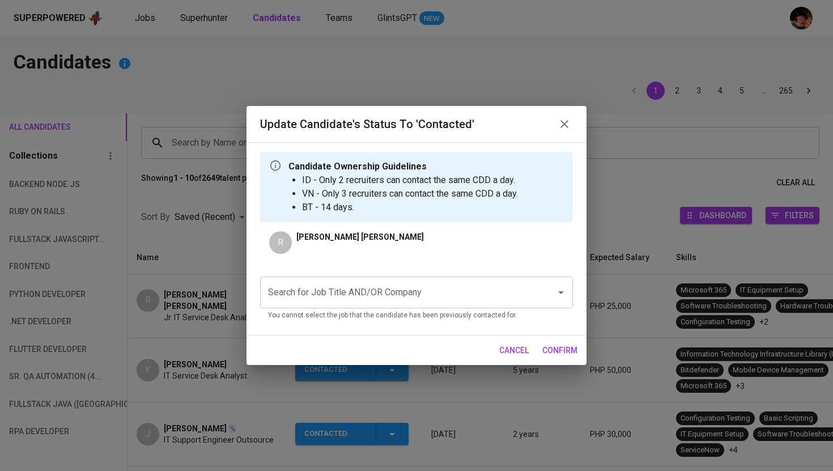
click at [406, 278] on div "Search for Job Title AND/OR Company" at bounding box center [416, 293] width 313 height 32
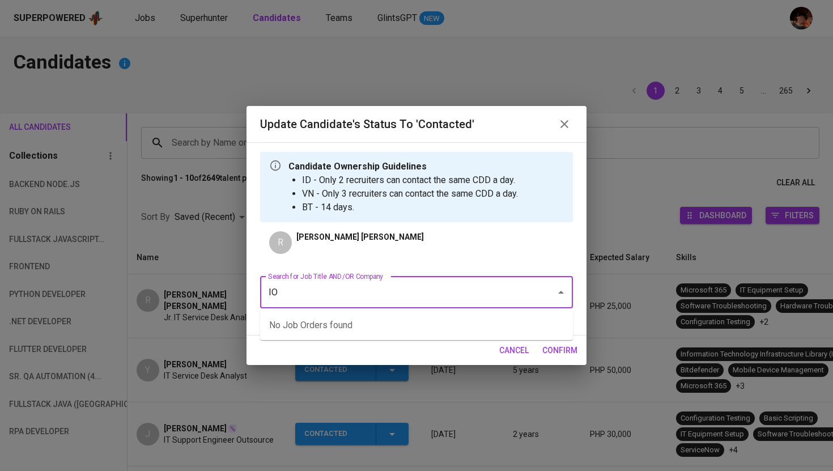
type input "I"
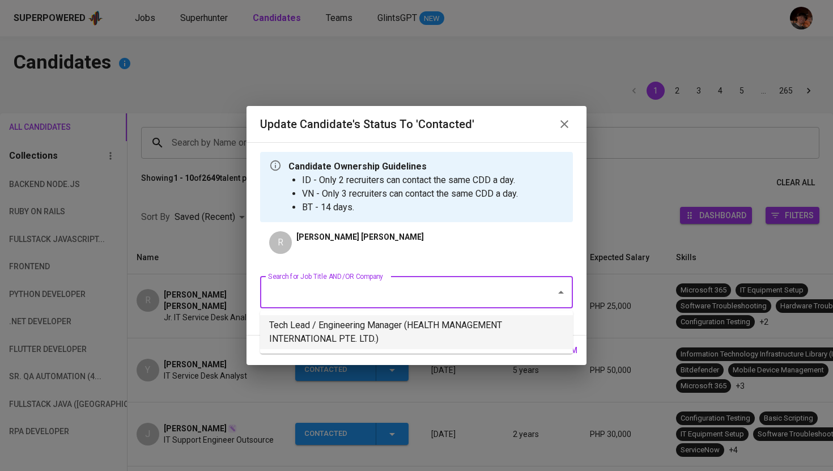
click at [399, 329] on li "Tech Lead / Engineering Manager (HEALTH MANAGEMENT INTERNATIONAL PTE. LTD.)" at bounding box center [416, 332] width 313 height 34
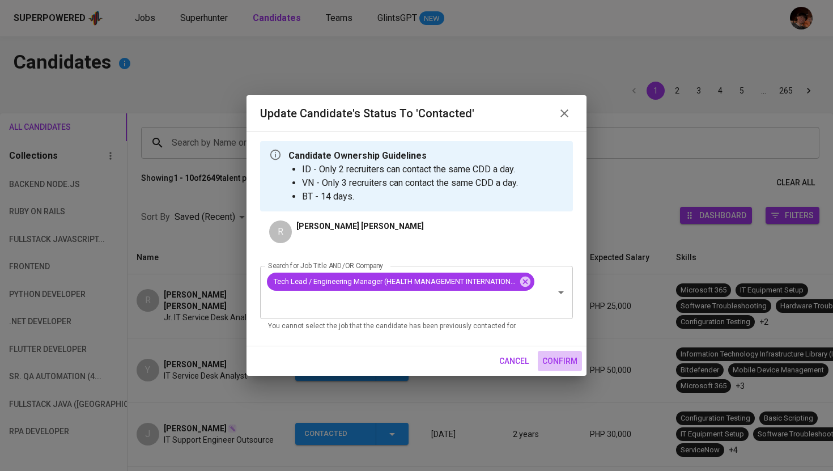
click at [553, 364] on span "confirm" at bounding box center [559, 361] width 35 height 14
